Goal: Task Accomplishment & Management: Manage account settings

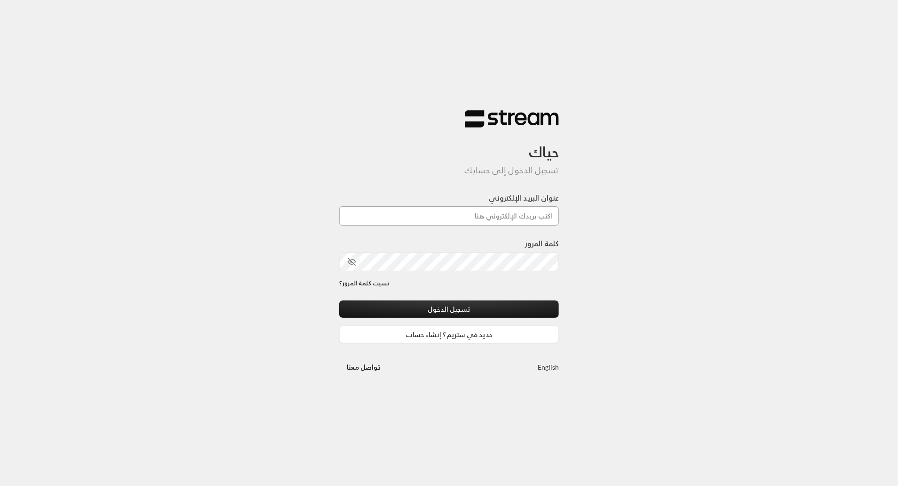
click at [493, 210] on input "عنوان البريد الإلكتروني" at bounding box center [449, 215] width 220 height 19
paste input "[EMAIL_ADDRESS][DOMAIN_NAME]"
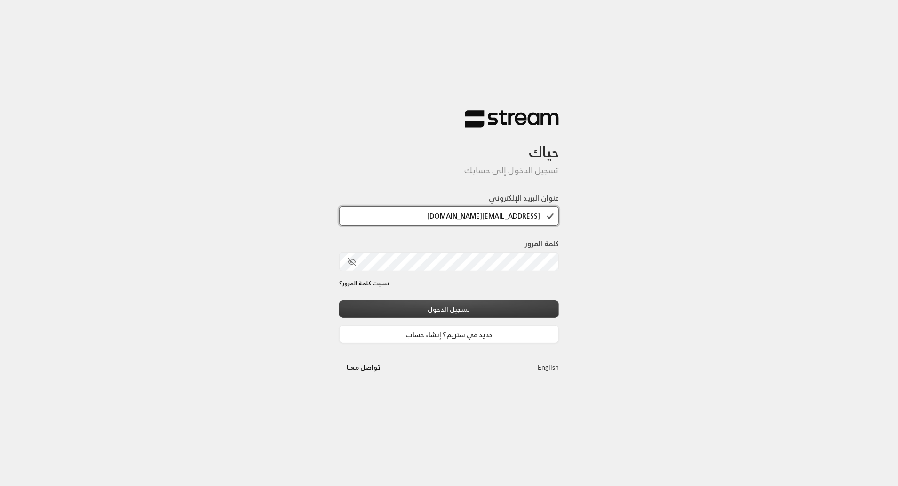
type input "[EMAIL_ADDRESS][DOMAIN_NAME]"
click at [628, 285] on div "حياك تسجيل الدخول إلى حسابك عنوان البريد الإلكتروني [EMAIL_ADDRESS][DOMAIN_NAME…" at bounding box center [449, 243] width 898 height 486
click at [494, 304] on button "تسجيل الدخول" at bounding box center [449, 308] width 220 height 17
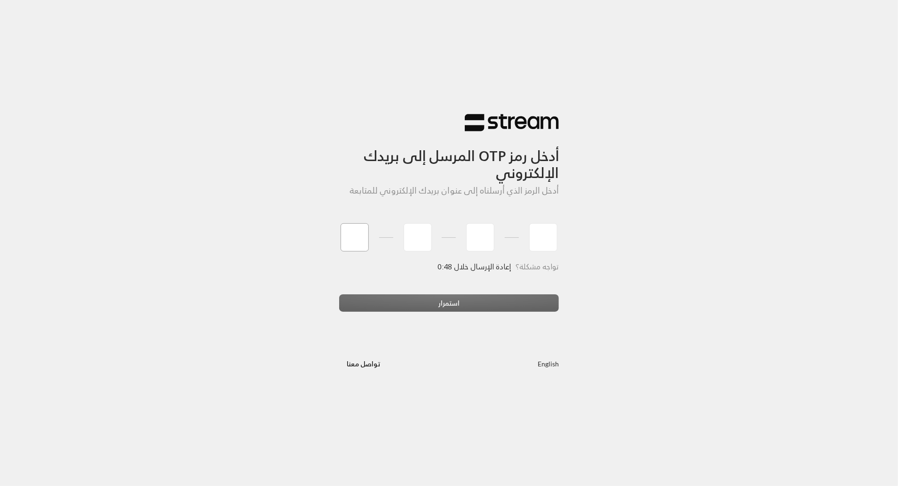
type input "5"
type input "9"
type input "6"
type input "1"
